Goal: Task Accomplishment & Management: Complete application form

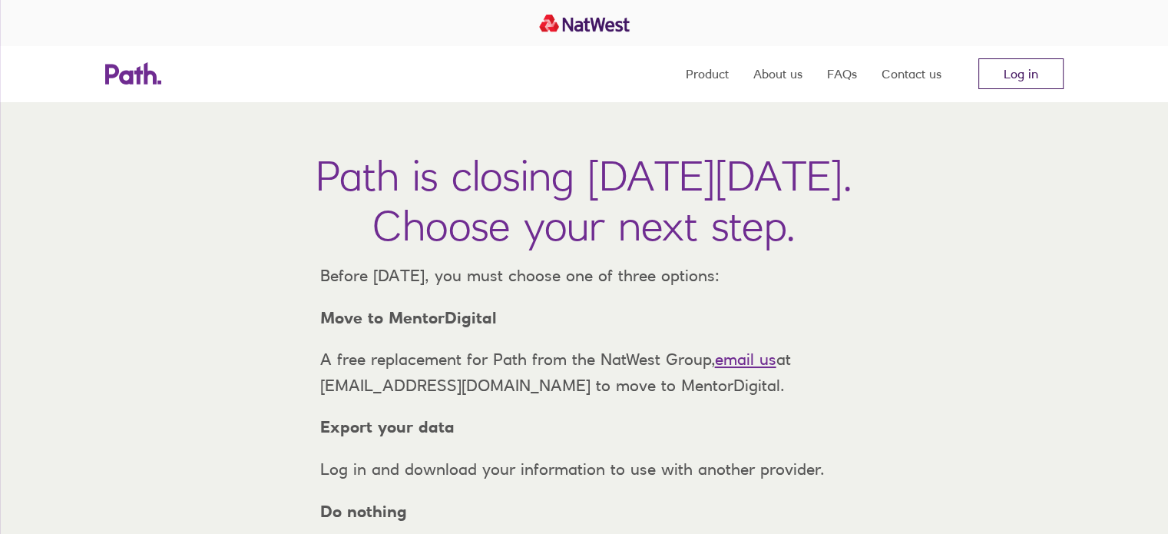
click at [1016, 76] on link "Log in" at bounding box center [1020, 73] width 85 height 31
click at [999, 74] on link "Log in" at bounding box center [1020, 73] width 85 height 31
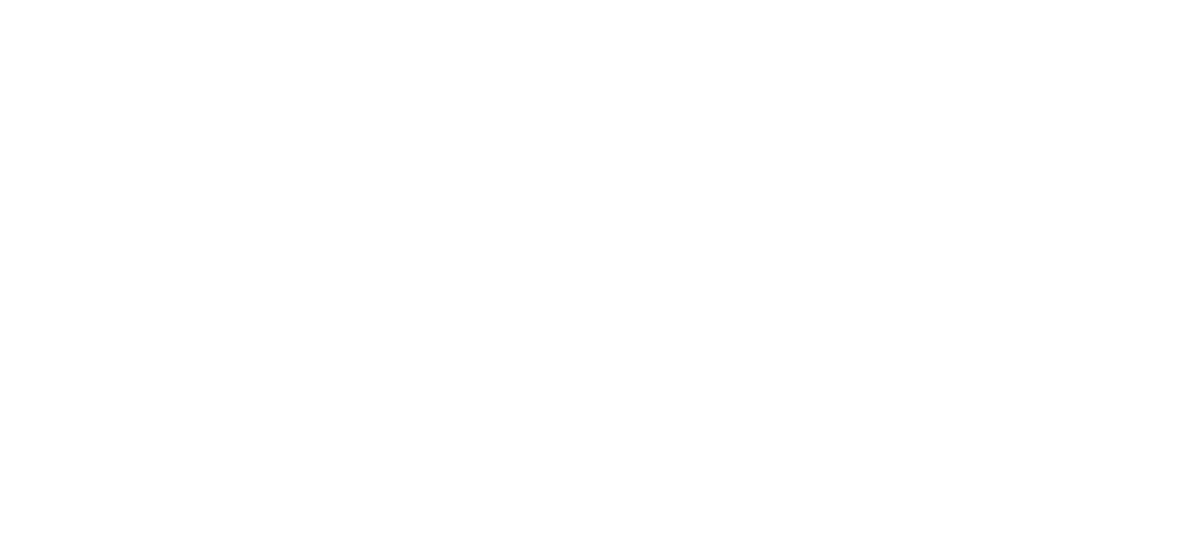
click at [286, 171] on div at bounding box center [589, 267] width 1179 height 534
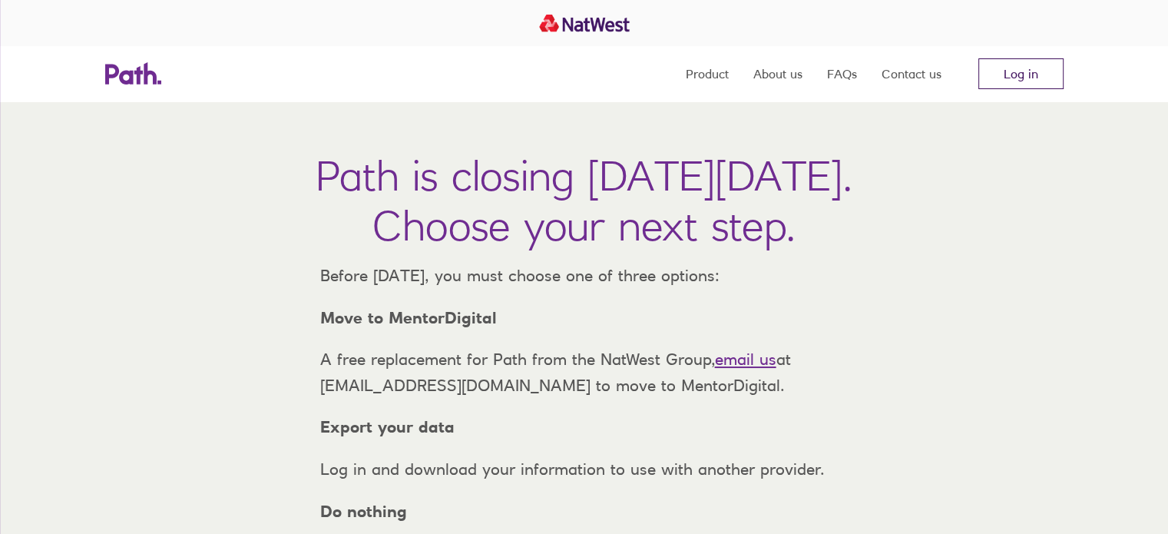
click at [990, 75] on link "Log in" at bounding box center [1020, 73] width 85 height 31
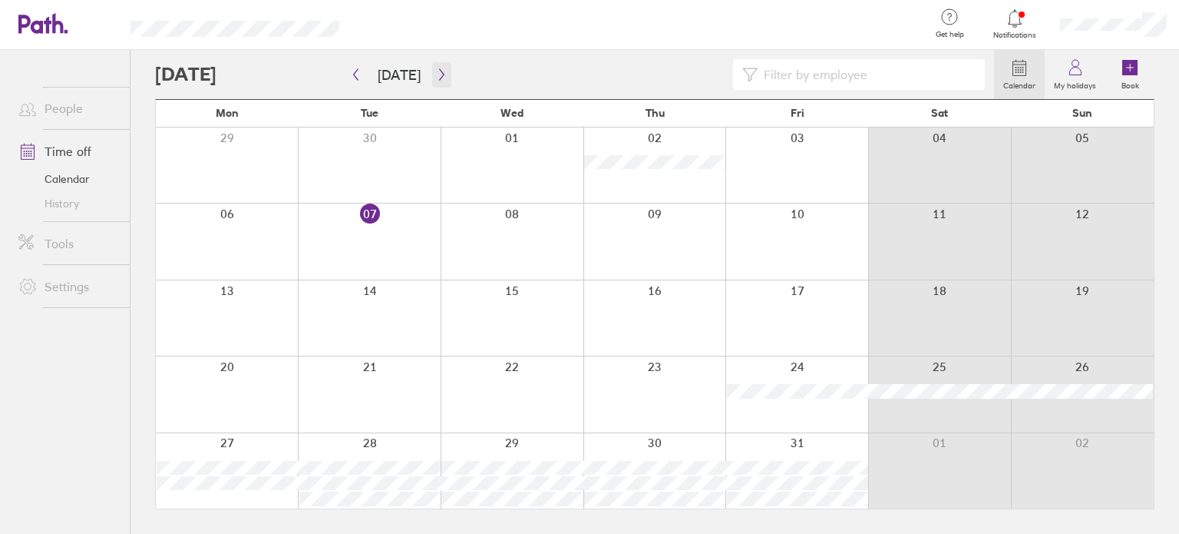
click at [436, 77] on icon "button" at bounding box center [442, 74] width 12 height 12
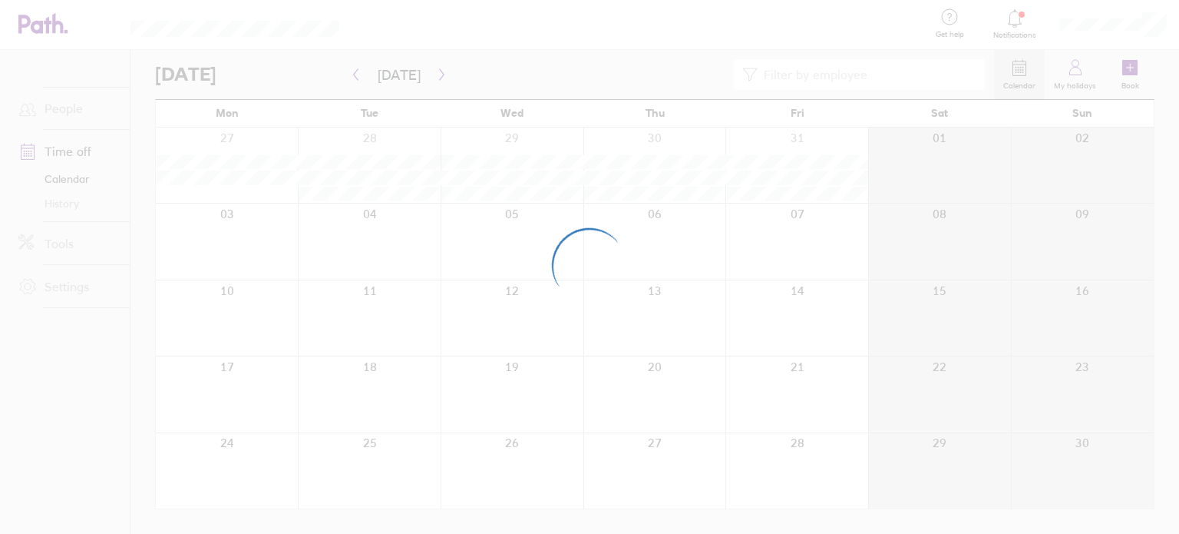
click at [580, 76] on div at bounding box center [589, 267] width 1179 height 534
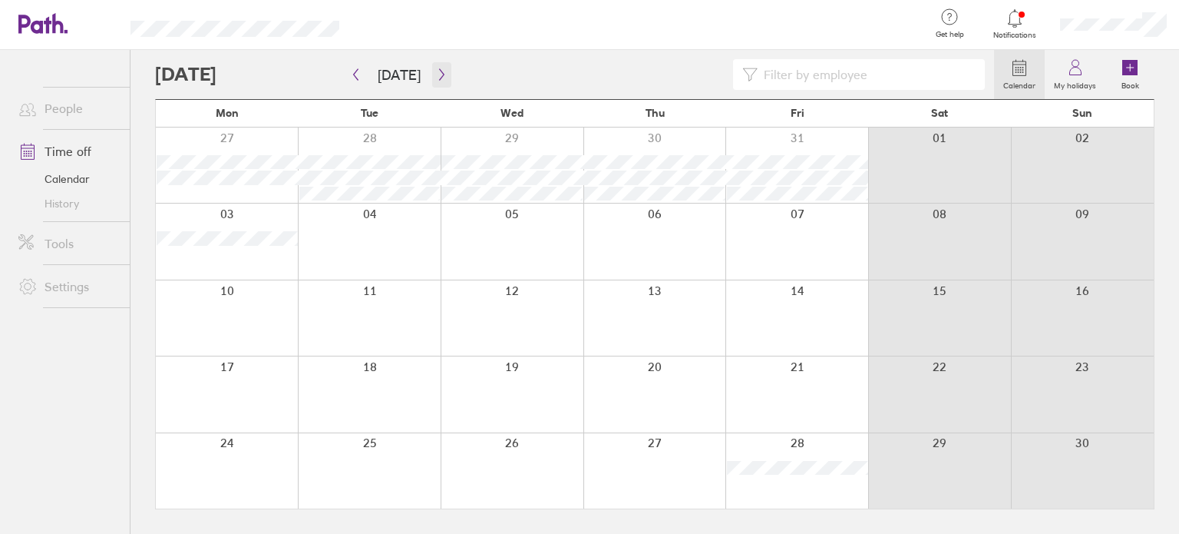
click at [439, 77] on icon "button" at bounding box center [442, 74] width 12 height 12
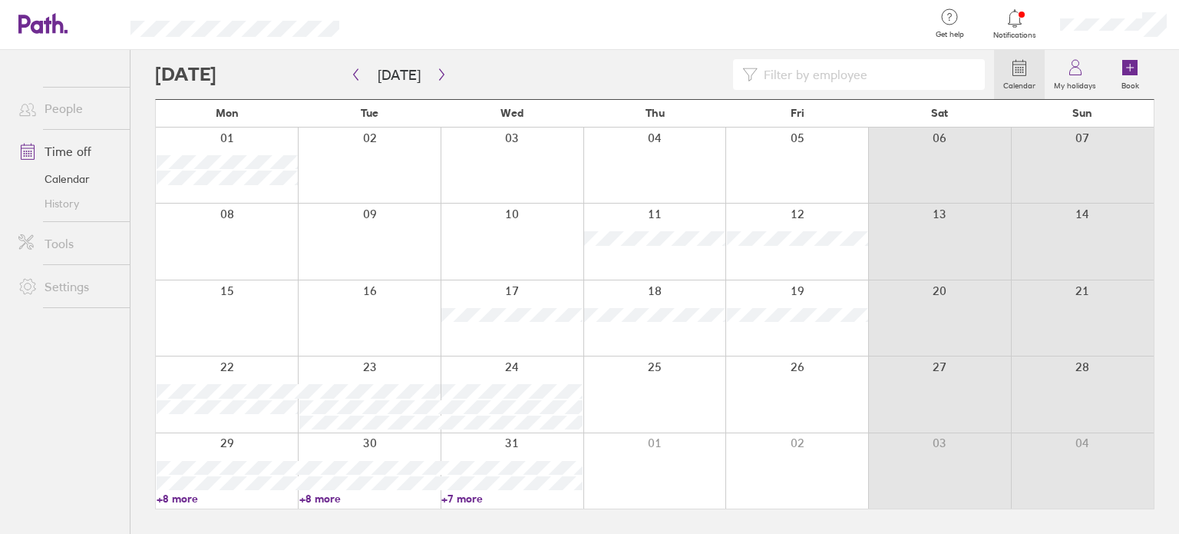
click at [242, 309] on div at bounding box center [227, 317] width 142 height 75
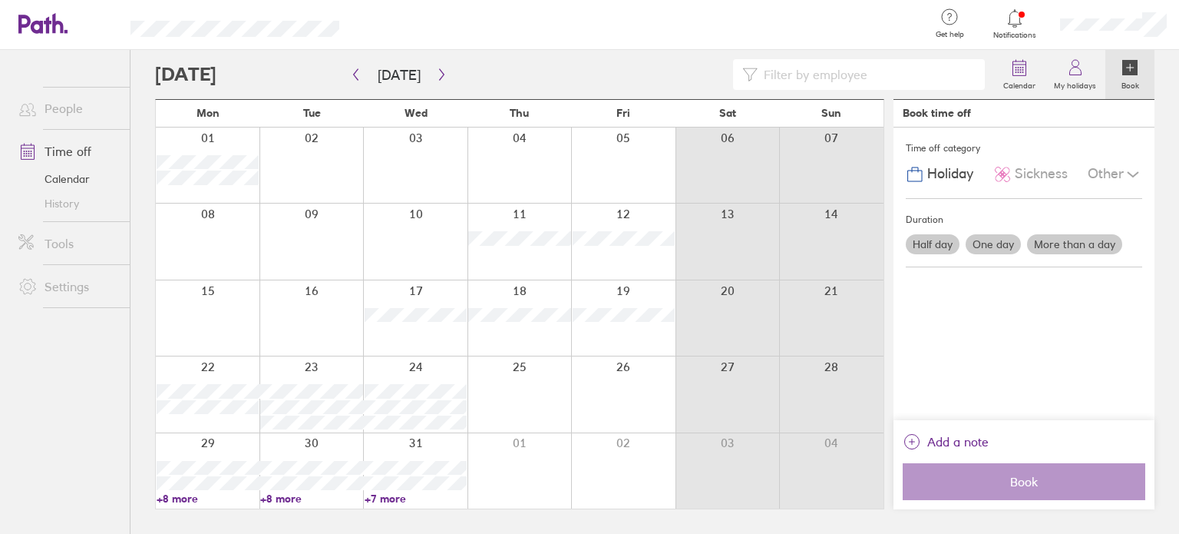
click at [1000, 241] on label "One day" at bounding box center [993, 244] width 55 height 20
click at [0, 0] on input "One day" at bounding box center [0, 0] width 0 height 0
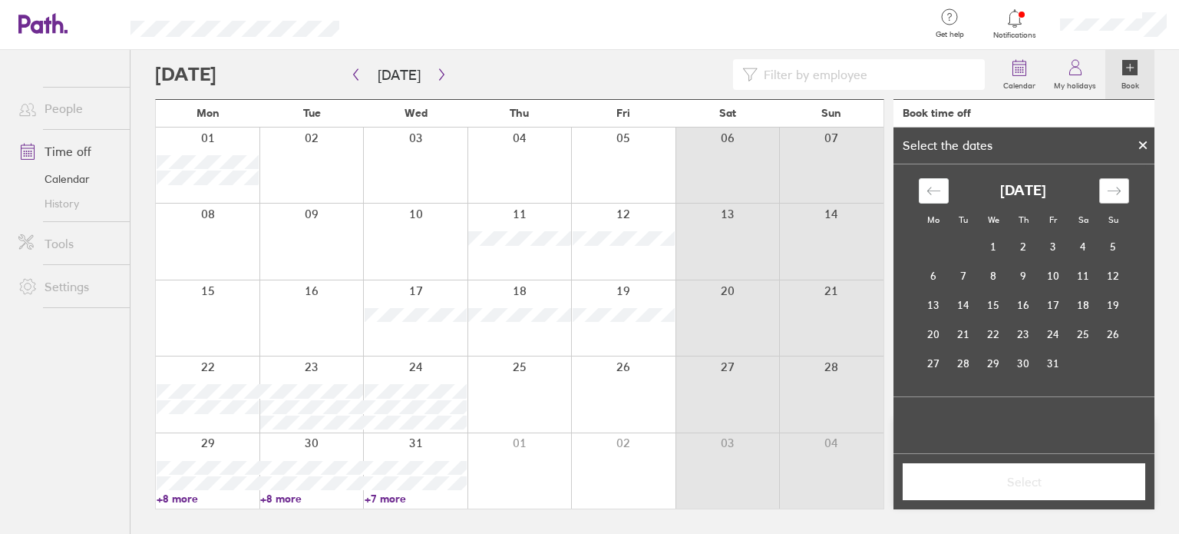
click at [1118, 183] on icon "Move forward to switch to the next month." at bounding box center [1114, 190] width 15 height 15
click at [1117, 183] on icon "Move forward to switch to the next month." at bounding box center [1114, 190] width 15 height 15
click at [936, 304] on td "15" at bounding box center [934, 304] width 30 height 29
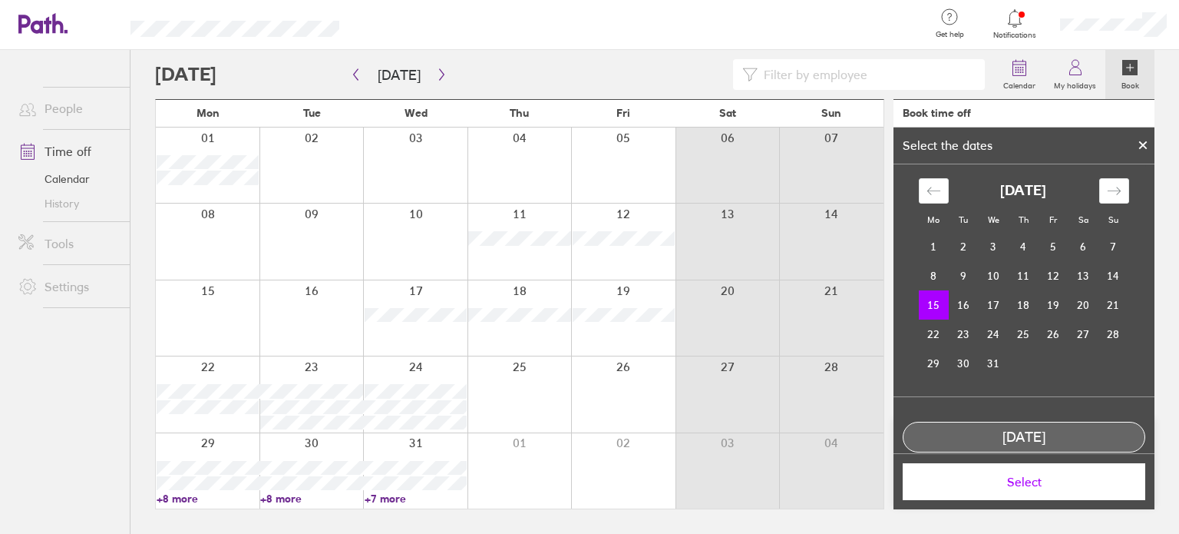
click at [1003, 479] on span "Select" at bounding box center [1024, 481] width 221 height 14
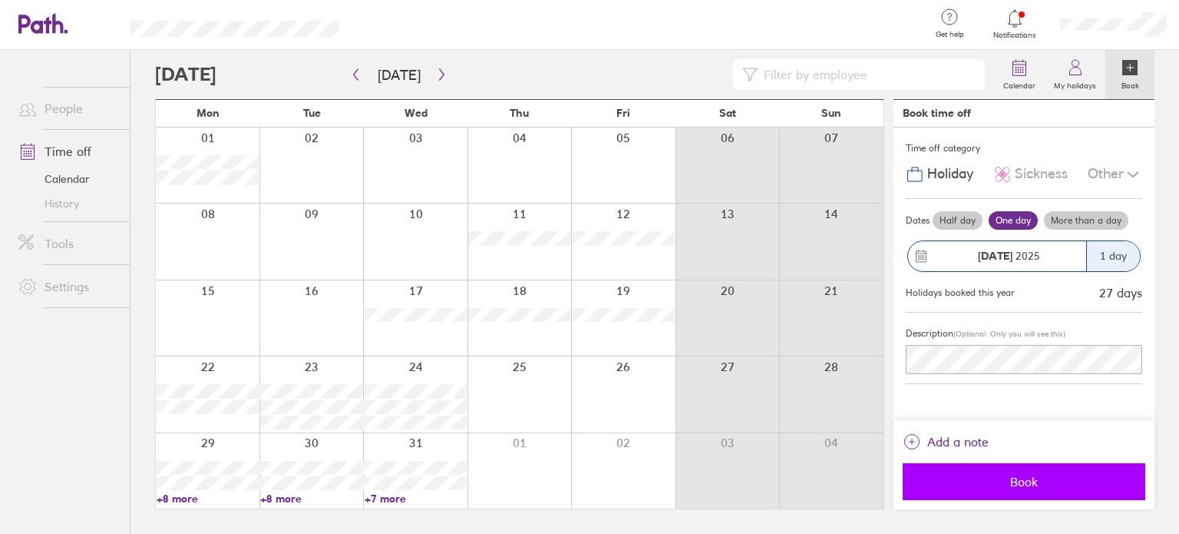
click at [1060, 473] on button "Book" at bounding box center [1024, 481] width 243 height 37
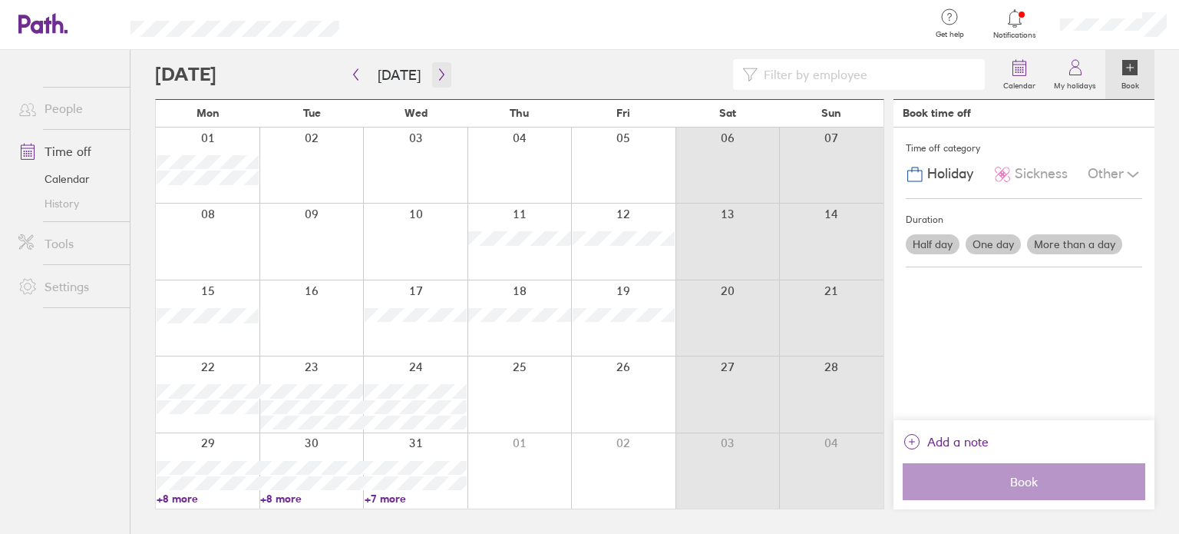
click at [436, 71] on icon "button" at bounding box center [442, 74] width 12 height 12
click at [608, 159] on div at bounding box center [623, 164] width 104 height 75
click at [993, 234] on label "One day" at bounding box center [993, 244] width 55 height 20
click at [0, 0] on input "One day" at bounding box center [0, 0] width 0 height 0
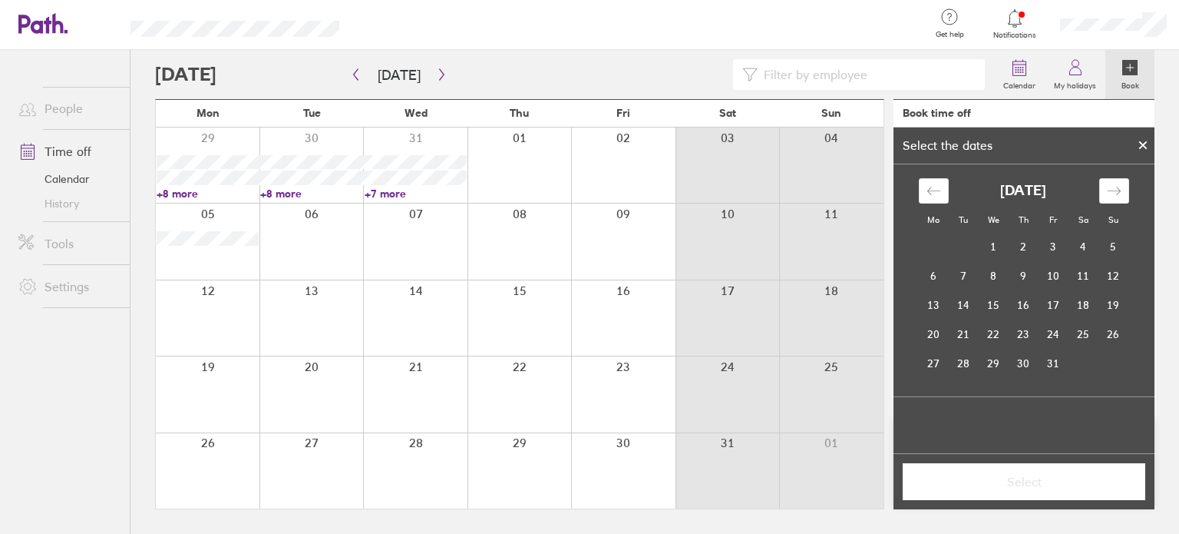
click at [1142, 150] on div at bounding box center [1143, 145] width 23 height 26
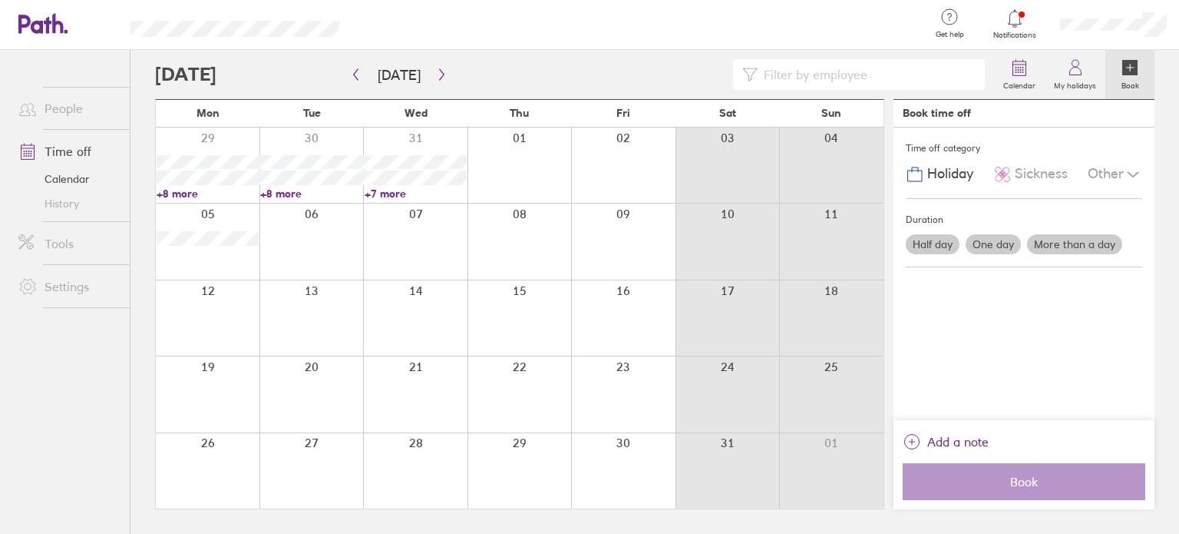
click at [628, 140] on div at bounding box center [623, 164] width 104 height 75
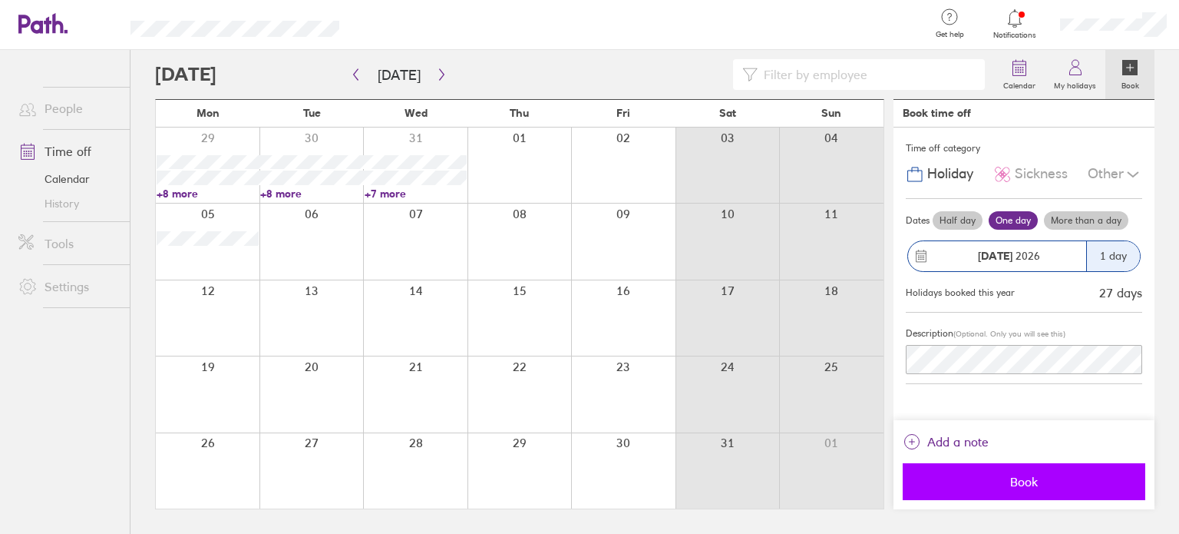
click at [1013, 480] on span "Book" at bounding box center [1024, 481] width 221 height 14
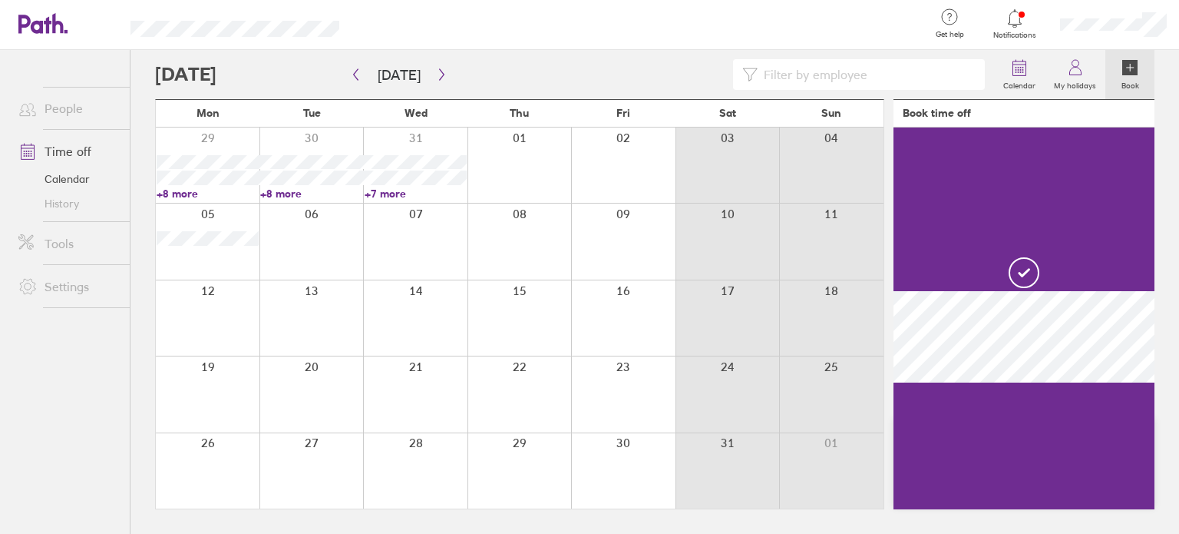
drag, startPoint x: 1080, startPoint y: 414, endPoint x: 1087, endPoint y: 418, distance: 7.9
click at [1087, 418] on div at bounding box center [1024, 318] width 261 height 382
click at [609, 67] on div at bounding box center [574, 74] width 839 height 31
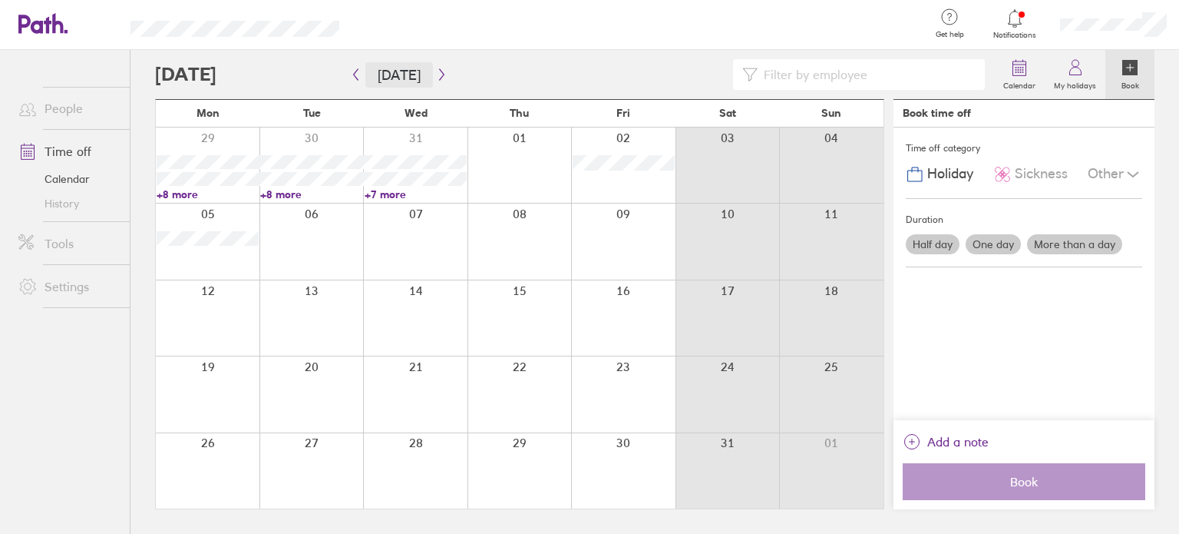
click at [421, 74] on button "[DATE]" at bounding box center [399, 74] width 68 height 25
click at [789, 42] on div at bounding box center [640, 25] width 553 height 50
click at [437, 74] on icon "button" at bounding box center [442, 74] width 12 height 12
click at [436, 74] on icon "button" at bounding box center [442, 74] width 12 height 12
